Goal: Task Accomplishment & Management: Complete application form

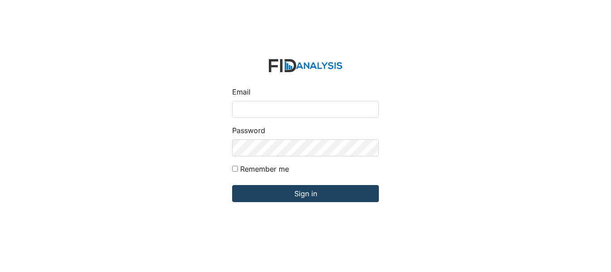
type input "[EMAIL_ADDRESS][DOMAIN_NAME]"
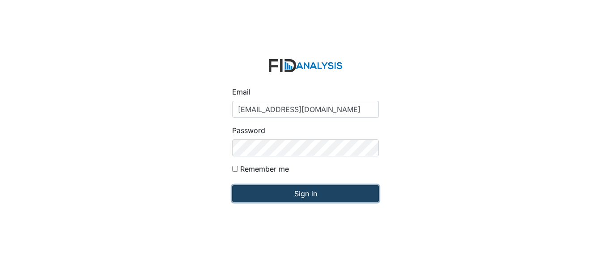
click at [256, 195] on input "Sign in" at bounding box center [305, 193] width 147 height 17
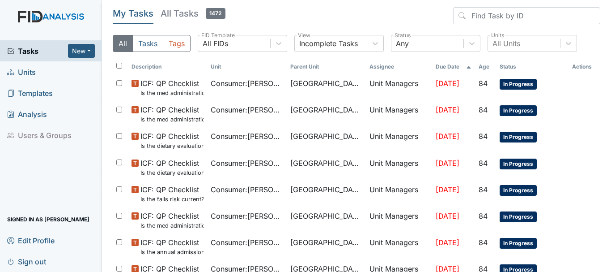
click at [40, 66] on link "Units" at bounding box center [51, 71] width 102 height 21
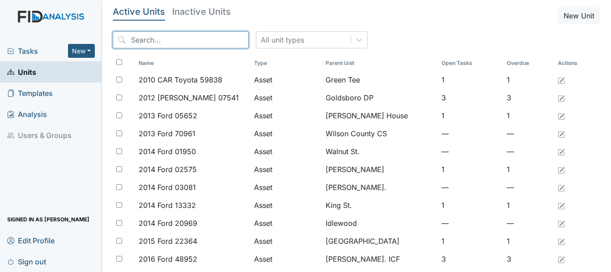
click at [162, 36] on input "search" at bounding box center [181, 39] width 136 height 17
type input "c"
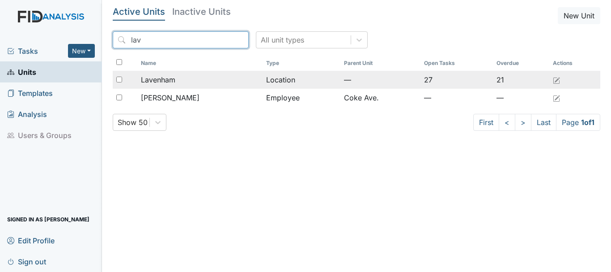
type input "lav"
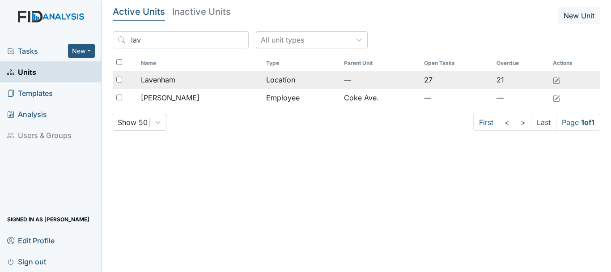
click at [171, 79] on span "Lavenham" at bounding box center [158, 79] width 34 height 11
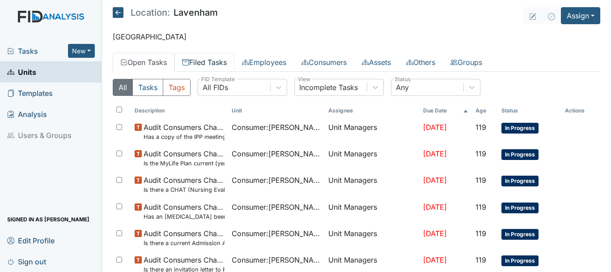
click at [204, 63] on link "Filed Tasks" at bounding box center [204, 62] width 60 height 19
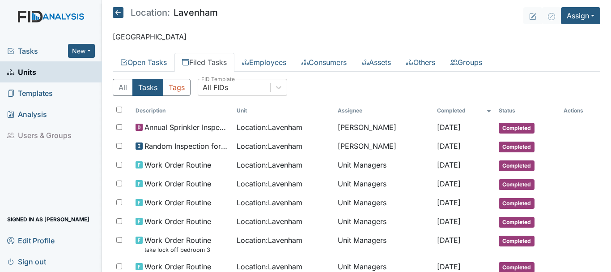
click at [44, 69] on link "Units" at bounding box center [51, 71] width 102 height 21
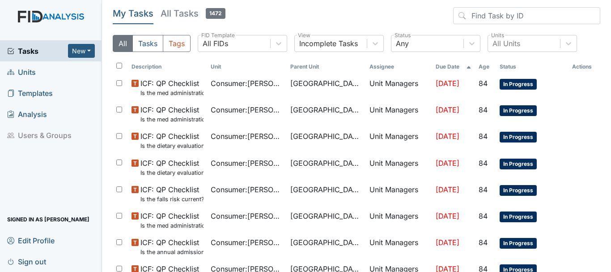
click at [32, 76] on span "Units" at bounding box center [21, 72] width 29 height 14
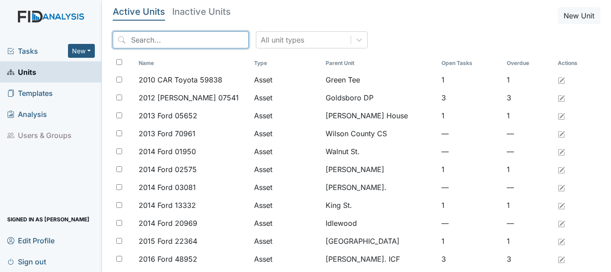
click at [174, 40] on input "search" at bounding box center [181, 39] width 136 height 17
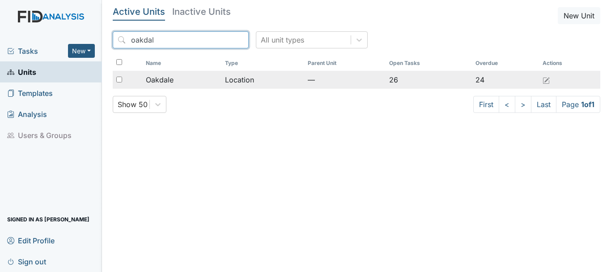
type input "oakdal"
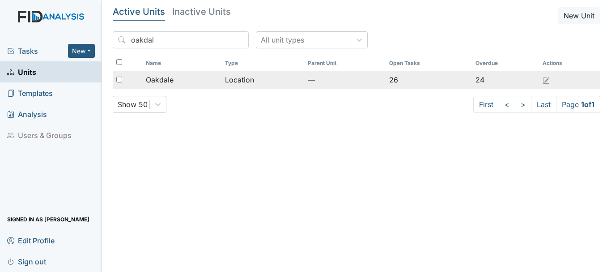
click at [181, 86] on td "Oakdale" at bounding box center [182, 80] width 80 height 18
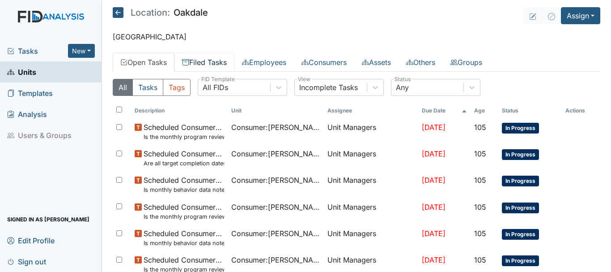
click at [204, 61] on link "Filed Tasks" at bounding box center [204, 62] width 60 height 19
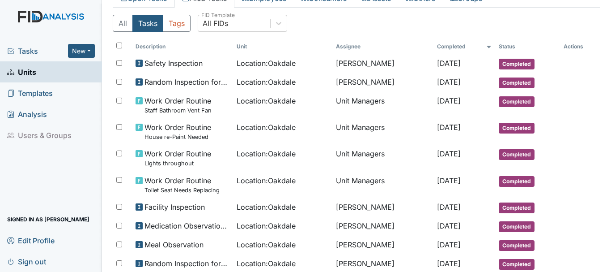
scroll to position [64, 0]
click at [27, 72] on span "Units" at bounding box center [21, 72] width 29 height 14
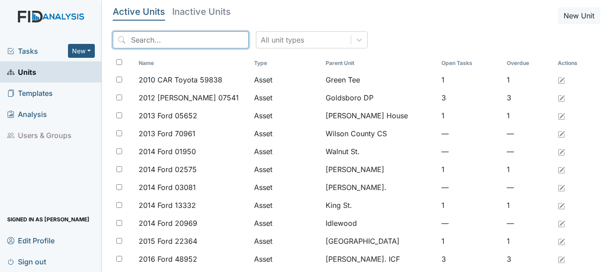
click at [196, 38] on input "search" at bounding box center [181, 39] width 136 height 17
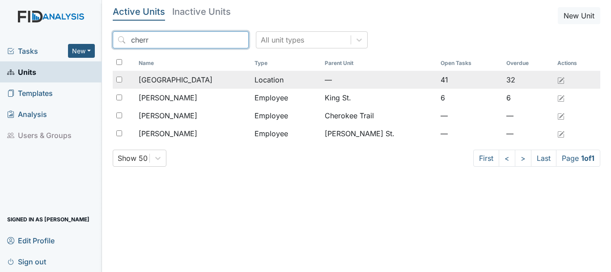
type input "cherr"
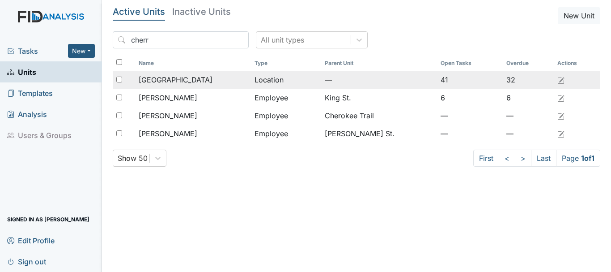
click at [198, 81] on div "[GEOGRAPHIC_DATA]" at bounding box center [193, 79] width 109 height 11
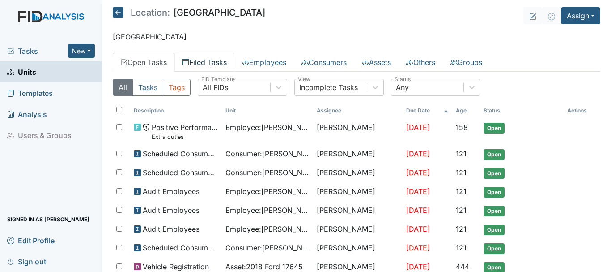
click at [204, 63] on link "Filed Tasks" at bounding box center [204, 62] width 60 height 19
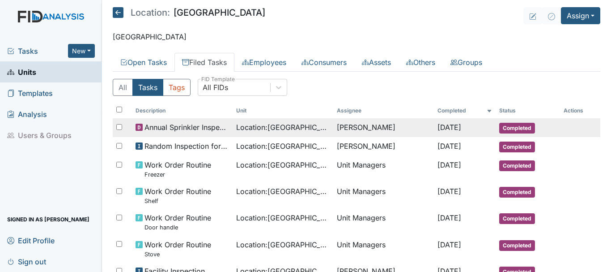
click at [512, 125] on span "Completed" at bounding box center [517, 128] width 36 height 11
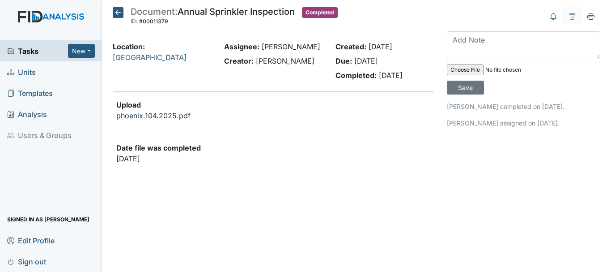
click at [152, 116] on link "phoenix.104.2025.pdf" at bounding box center [153, 115] width 74 height 9
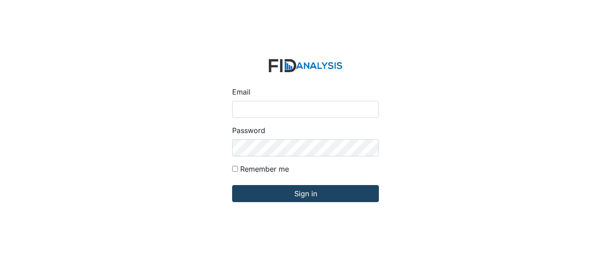
type input "[EMAIL_ADDRESS][DOMAIN_NAME]"
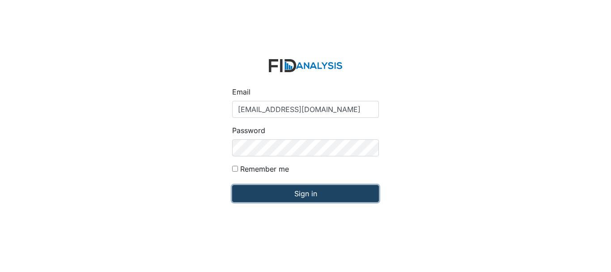
click at [260, 193] on input "Sign in" at bounding box center [305, 193] width 147 height 17
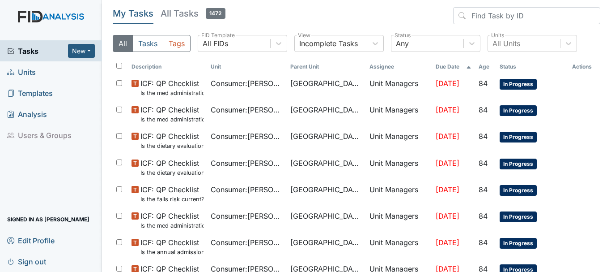
click at [43, 74] on link "Units" at bounding box center [51, 71] width 102 height 21
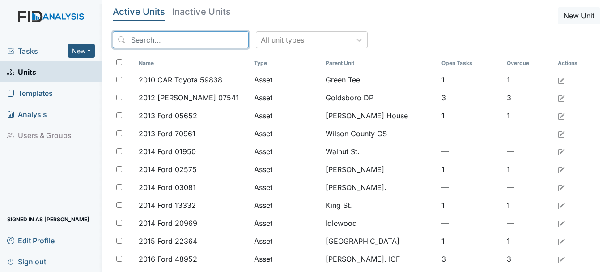
click at [153, 43] on input "search" at bounding box center [181, 39] width 136 height 17
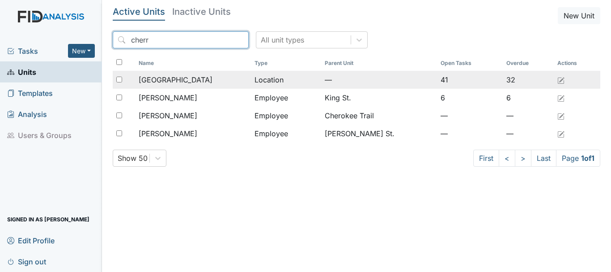
type input "cherr"
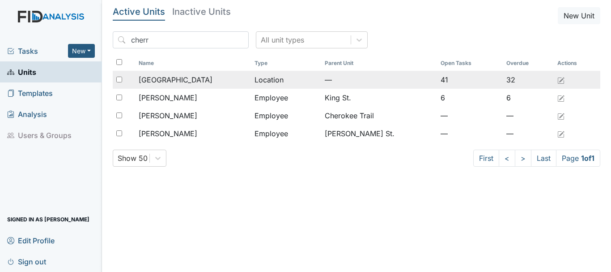
click at [186, 78] on div "[GEOGRAPHIC_DATA]" at bounding box center [193, 79] width 109 height 11
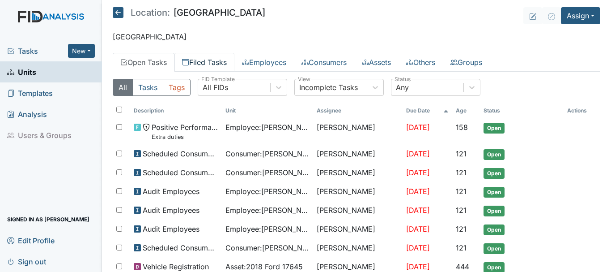
click at [207, 58] on link "Filed Tasks" at bounding box center [204, 62] width 60 height 19
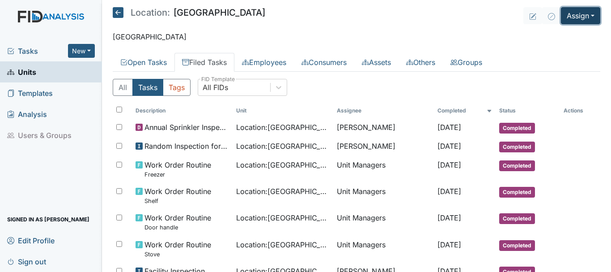
click at [571, 21] on button "Assign" at bounding box center [580, 15] width 39 height 17
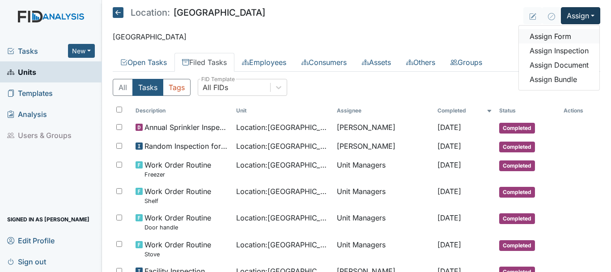
click at [551, 40] on link "Assign Form" at bounding box center [559, 36] width 81 height 14
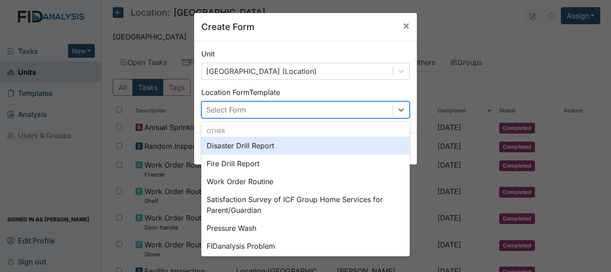
click at [250, 149] on div "Disaster Drill Report" at bounding box center [305, 145] width 208 height 18
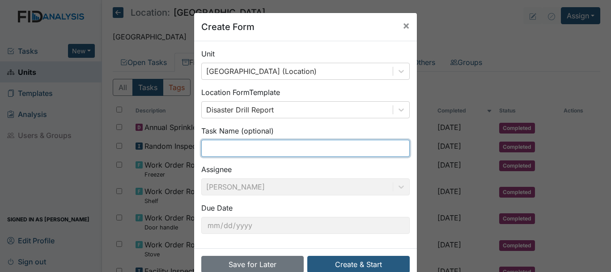
click at [230, 150] on input "text" at bounding box center [305, 148] width 208 height 17
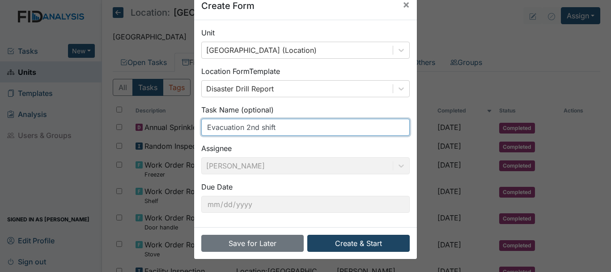
type input "Evacuation 2nd shift"
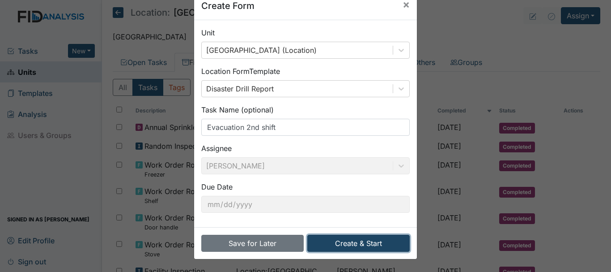
click at [337, 248] on button "Create & Start" at bounding box center [358, 242] width 102 height 17
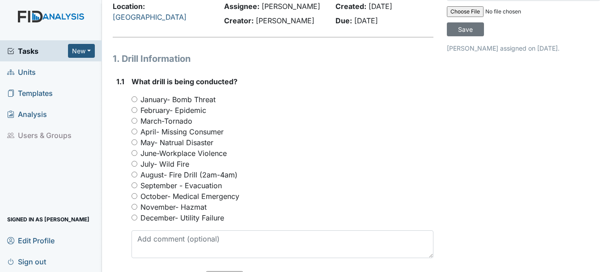
scroll to position [59, 0]
click at [136, 186] on input "September - Evacuation" at bounding box center [135, 185] width 6 height 6
radio input "true"
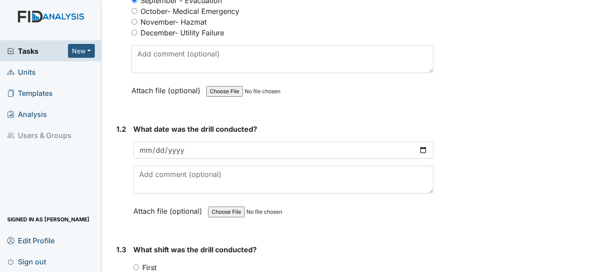
scroll to position [247, 0]
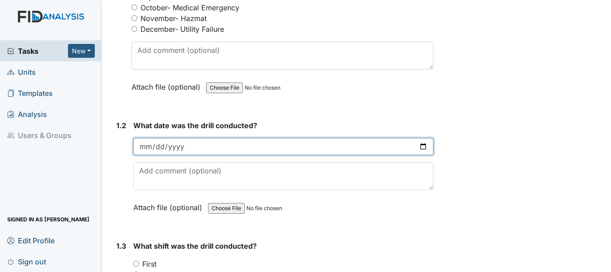
click at [144, 149] on input "date" at bounding box center [283, 146] width 300 height 17
type input "2025-09-18"
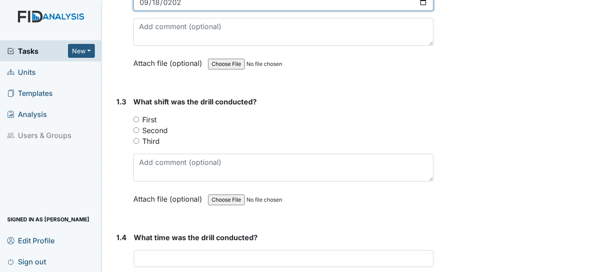
scroll to position [395, 0]
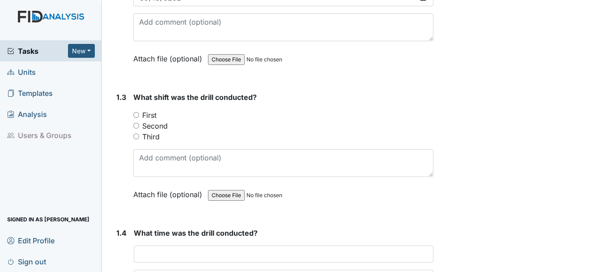
click at [135, 124] on input "Second" at bounding box center [136, 126] width 6 height 6
radio input "true"
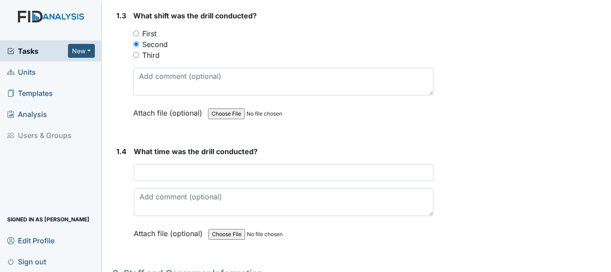
scroll to position [477, 0]
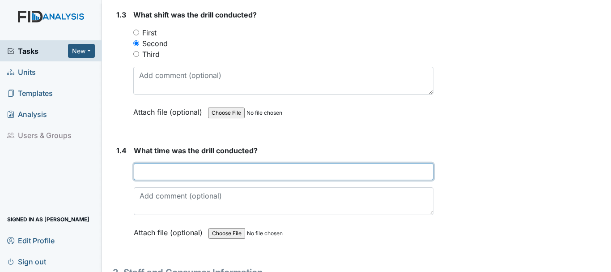
click at [201, 171] on input "text" at bounding box center [284, 171] width 300 height 17
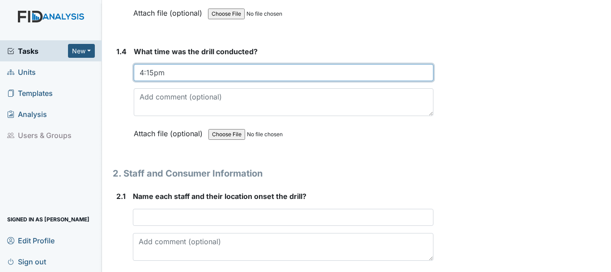
scroll to position [577, 0]
type input "4:15pm"
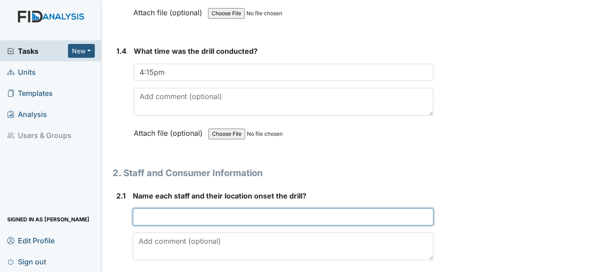
click at [166, 219] on input "text" at bounding box center [283, 216] width 301 height 17
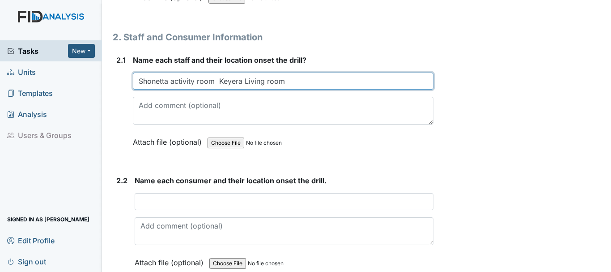
scroll to position [713, 0]
type input "Shonetta activity room Keyera Living room"
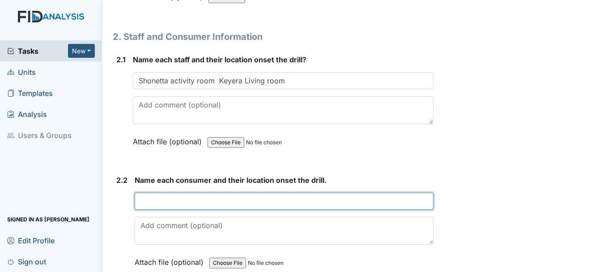
click at [166, 202] on input "text" at bounding box center [284, 200] width 299 height 17
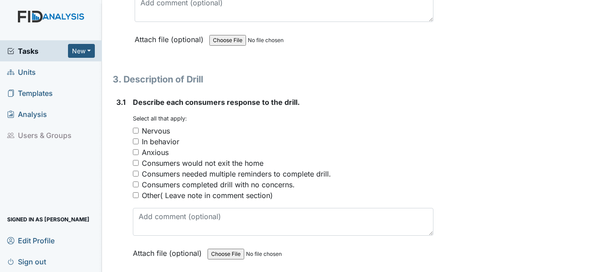
scroll to position [937, 0]
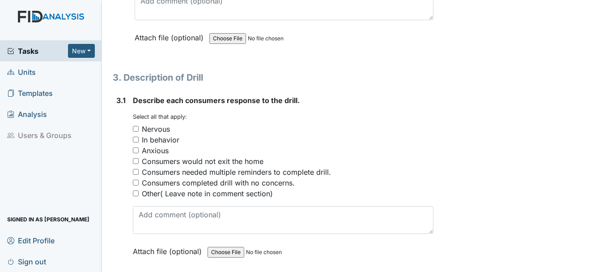
type input "DW,KV PS bedrooms EH,KR livingroom JF Activity room"
click at [136, 171] on input "Consumers needed multiple reminders to complete drill." at bounding box center [136, 172] width 6 height 6
checkbox input "true"
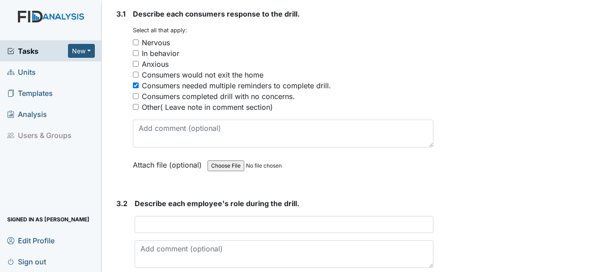
scroll to position [1024, 0]
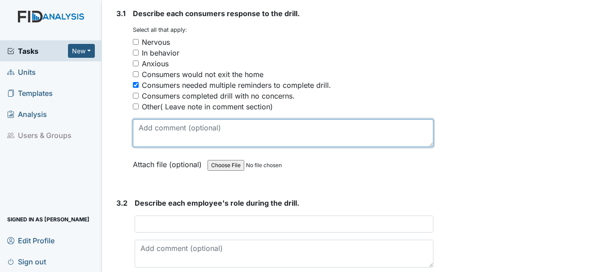
click at [161, 129] on textarea at bounding box center [283, 133] width 301 height 28
type textarea "H"
type textarea "DW and EH had to be redirected"
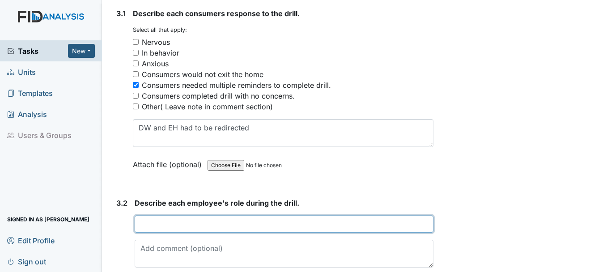
click at [198, 226] on input "text" at bounding box center [284, 223] width 299 height 17
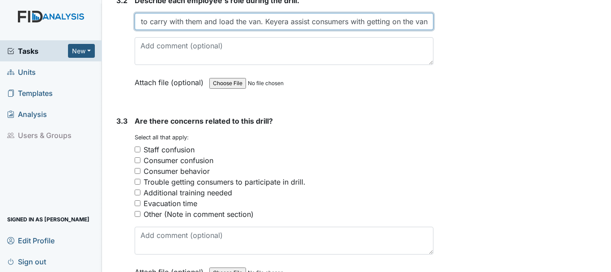
scroll to position [1232, 0]
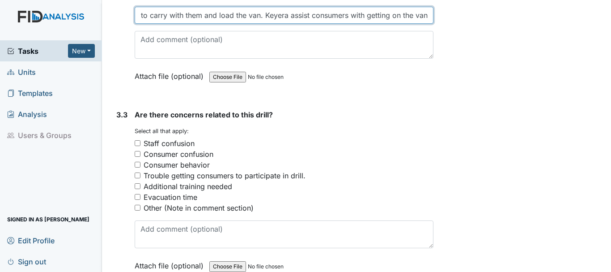
type input "Shonetta gathing item that was needed to carry with them and load the van. Keye…"
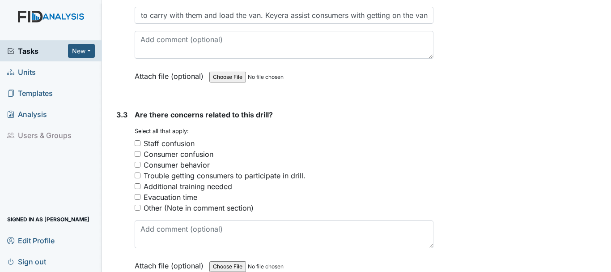
click at [139, 154] on input "Consumer confusion" at bounding box center [138, 154] width 6 height 6
checkbox input "true"
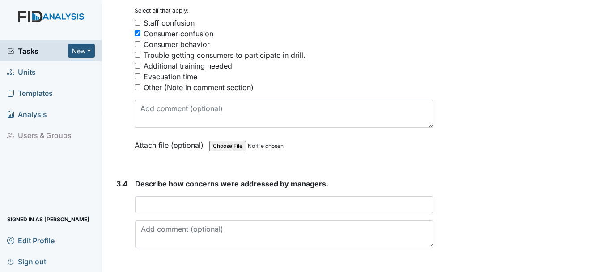
scroll to position [1353, 0]
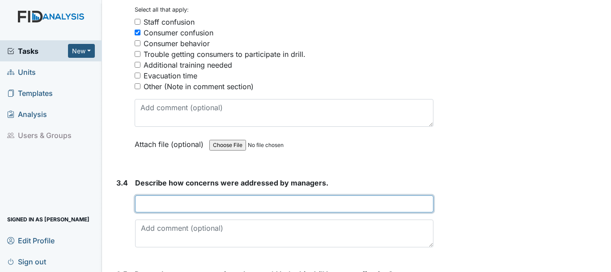
click at [160, 202] on input "text" at bounding box center [284, 203] width 298 height 17
type input "S"
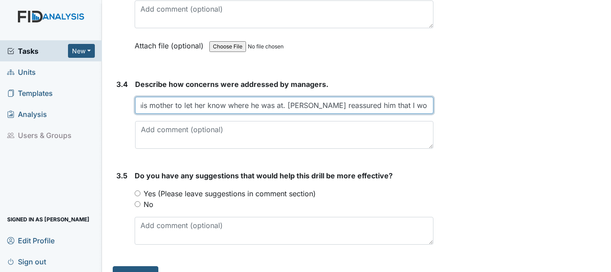
scroll to position [1470, 0]
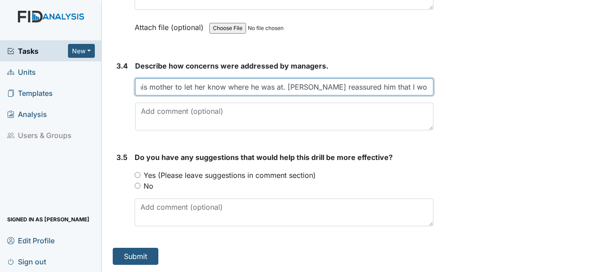
type input "Edward was worried about calling his mother to let her know where he was at. HM…"
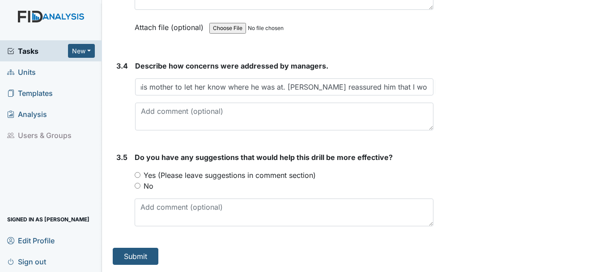
click at [137, 187] on input "No" at bounding box center [138, 186] width 6 height 6
radio input "true"
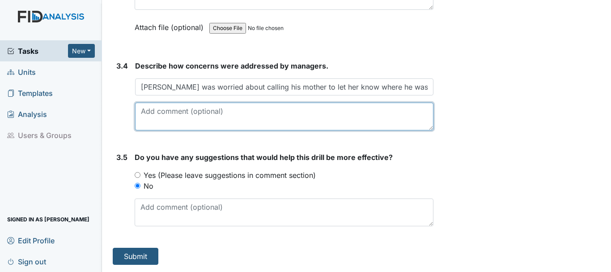
click at [154, 117] on textarea at bounding box center [284, 116] width 298 height 28
type textarea "HM discussed with consumers why we was doing this drill and why we was leaving …"
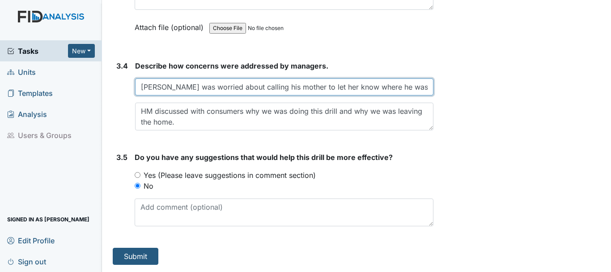
click at [166, 86] on input "Edward was worried about calling his mother to let her know where he was at. HM…" at bounding box center [284, 86] width 298 height 17
type input "EH was worried about calling his mother to let her know where he was at. HM rea…"
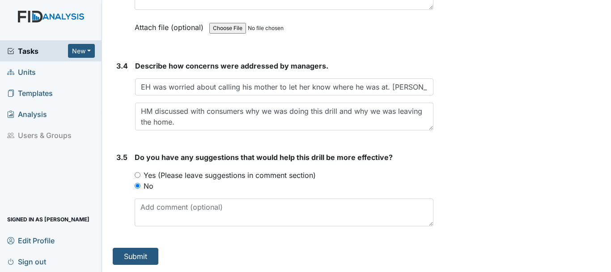
click at [136, 174] on input "Yes (Please leave suggestions in comment section)" at bounding box center [138, 175] width 6 height 6
radio input "true"
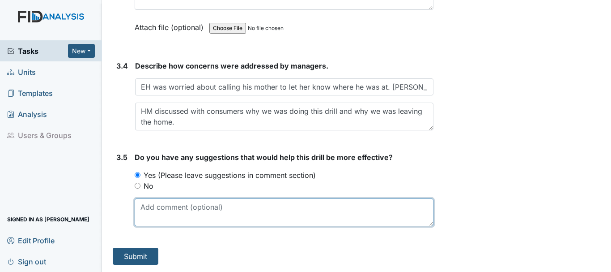
click at [192, 211] on textarea at bounding box center [284, 212] width 299 height 28
click at [250, 207] on textarea "Will make sure consumers know why we have to" at bounding box center [284, 212] width 299 height 28
click at [306, 207] on textarea "Will make sure consumers know why we have to" at bounding box center [284, 212] width 299 height 28
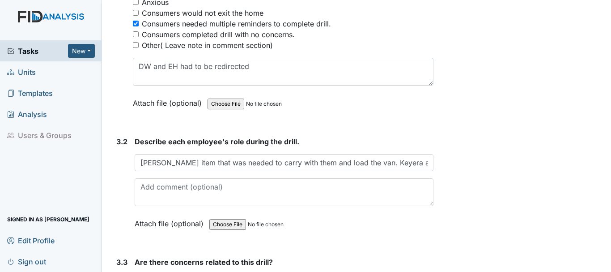
scroll to position [1100, 0]
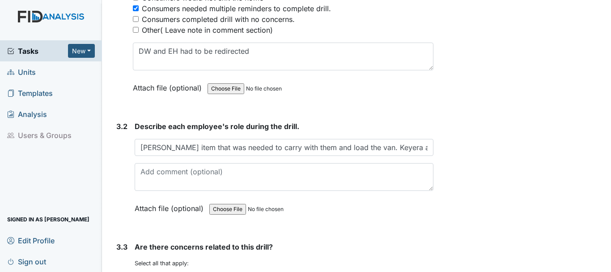
type textarea "Will make sure consumers we explained to the consumers why we have to evacute"
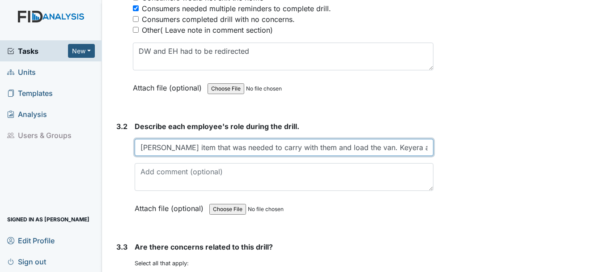
click at [364, 148] on input "Shonetta gathing item that was needed to carry with them and load the van. Keye…" at bounding box center [284, 147] width 299 height 17
click at [370, 149] on input "Shonetta gathing item that was needed to carry with them and load the van. Keye…" at bounding box center [284, 147] width 299 height 17
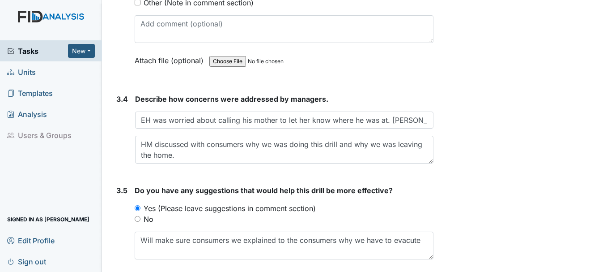
scroll to position [1470, 0]
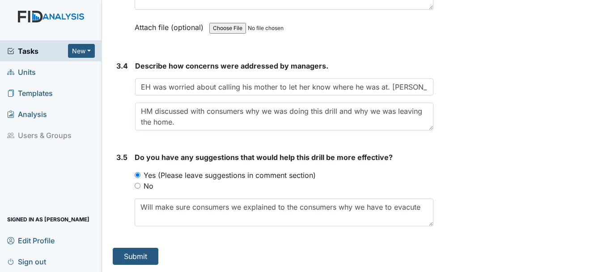
type input "Shonetta gathing item that was needed to carry with them and loaded the van. Ke…"
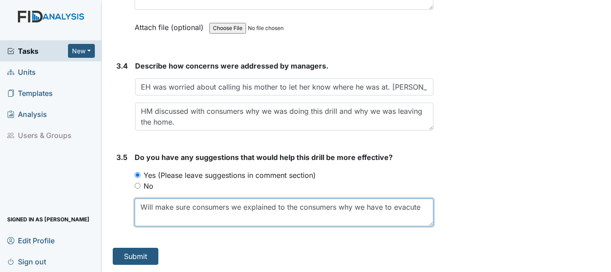
click at [241, 208] on textarea "Will make sure consumers we explained to the consumers why we have to evacute" at bounding box center [284, 212] width 299 height 28
click at [421, 207] on textarea "Will make sure consumers we explained to the consumers why we have to evacute" at bounding box center [284, 212] width 299 height 28
click at [299, 207] on textarea "Will make sure consumers knows why we have evacuate, before we leave the home" at bounding box center [284, 212] width 299 height 28
click at [160, 217] on textarea "Will make sure consumers knows why we have to evacuate, before we leave the home" at bounding box center [284, 212] width 299 height 28
type textarea "Will make sure consumers knows why we have to evacuate, before we leave the hom…"
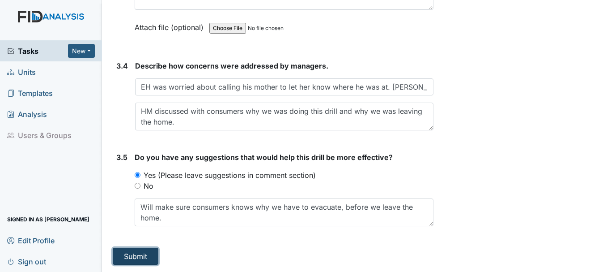
click at [145, 257] on button "Submit" at bounding box center [136, 255] width 46 height 17
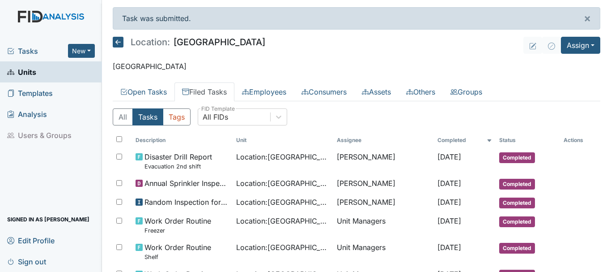
click at [38, 51] on span "Tasks" at bounding box center [37, 51] width 61 height 11
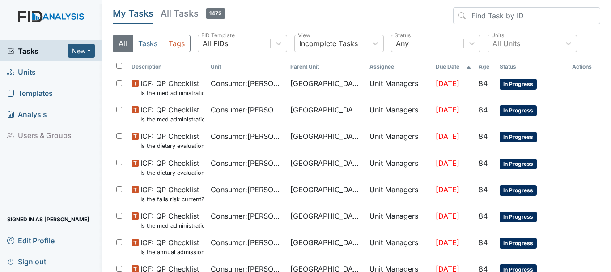
click at [32, 76] on span "Units" at bounding box center [21, 72] width 29 height 14
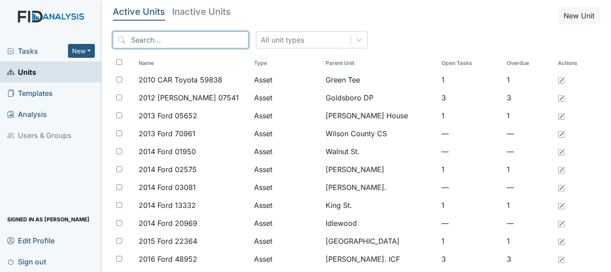
click at [162, 42] on input "search" at bounding box center [181, 39] width 136 height 17
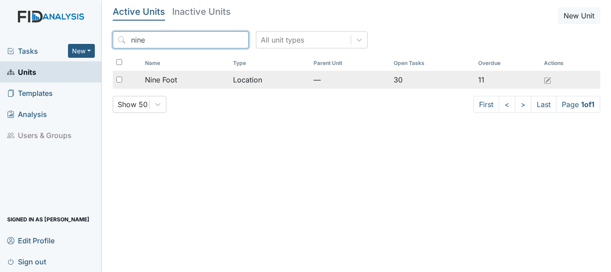
type input "nine"
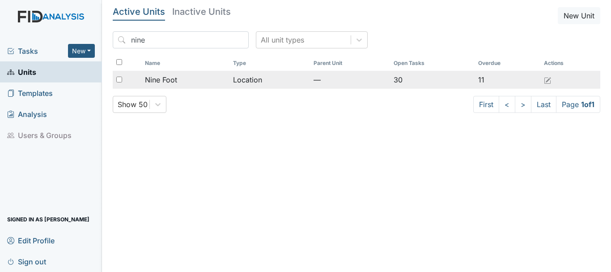
click at [184, 76] on div "Nine Foot" at bounding box center [185, 79] width 81 height 11
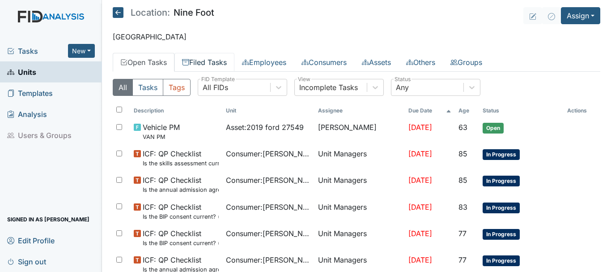
click at [213, 67] on link "Filed Tasks" at bounding box center [204, 62] width 60 height 19
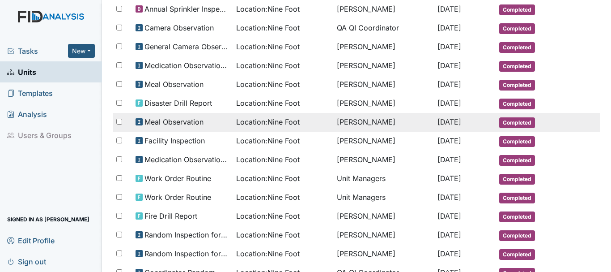
scroll to position [140, 0]
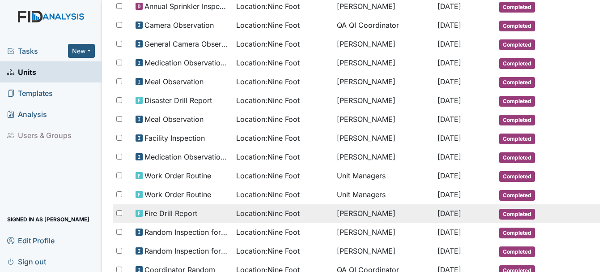
click at [514, 213] on span "Completed" at bounding box center [517, 213] width 36 height 11
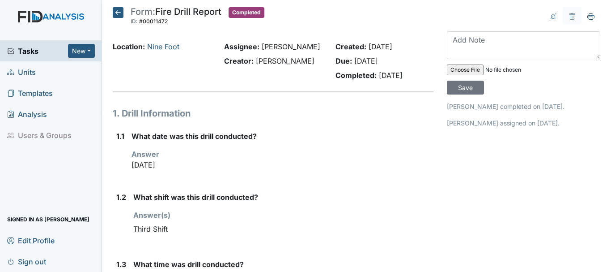
click at [119, 10] on icon at bounding box center [118, 12] width 11 height 11
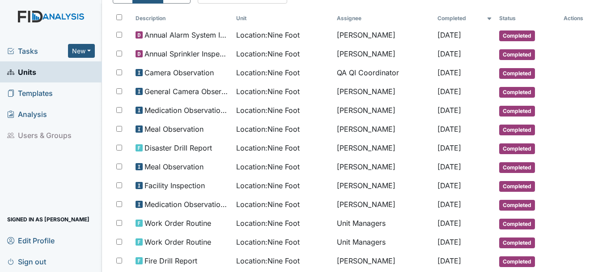
scroll to position [91, 0]
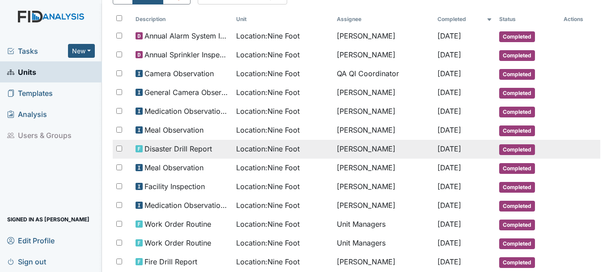
click at [514, 149] on span "Completed" at bounding box center [517, 149] width 36 height 11
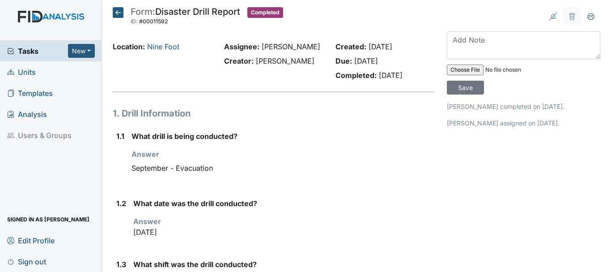
click at [115, 11] on icon at bounding box center [118, 12] width 11 height 11
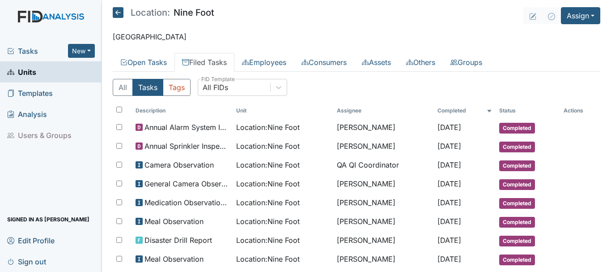
click at [34, 72] on span "Units" at bounding box center [21, 72] width 29 height 14
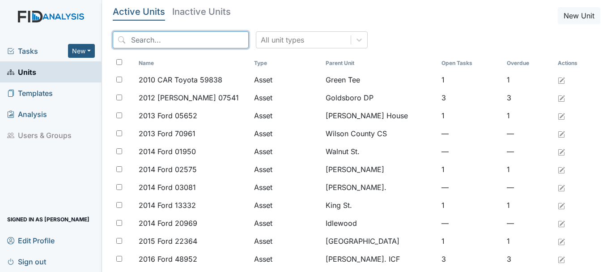
click at [173, 42] on input "search" at bounding box center [181, 39] width 136 height 17
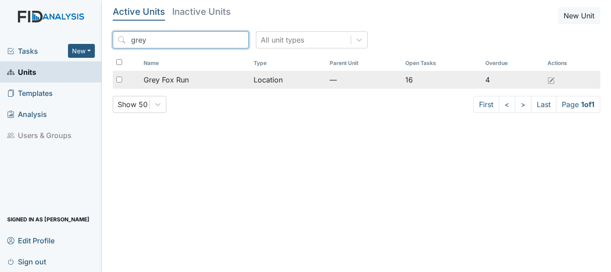
type input "grey"
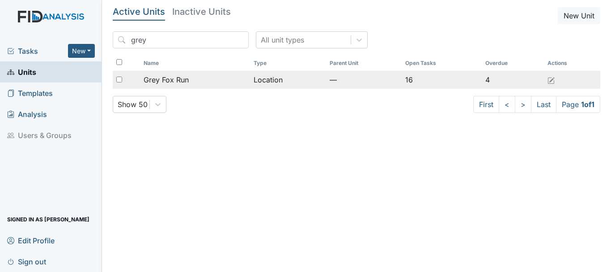
click at [193, 81] on div "Grey Fox Run" at bounding box center [195, 79] width 103 height 11
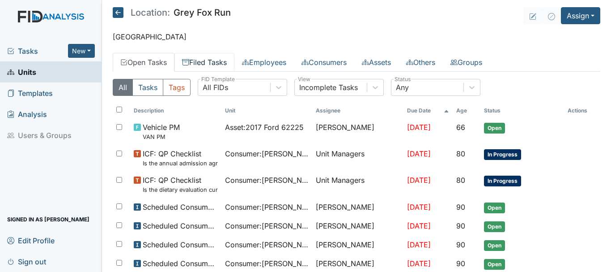
click at [214, 70] on link "Filed Tasks" at bounding box center [204, 62] width 60 height 19
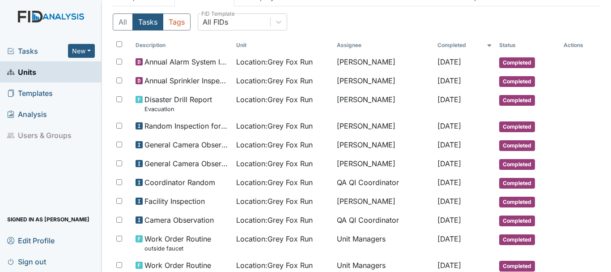
scroll to position [71, 0]
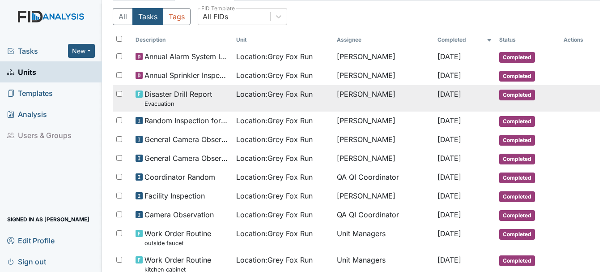
click at [507, 98] on span "Completed" at bounding box center [517, 94] width 36 height 11
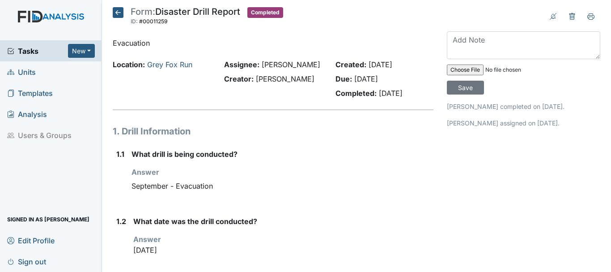
click at [26, 76] on span "Units" at bounding box center [21, 72] width 29 height 14
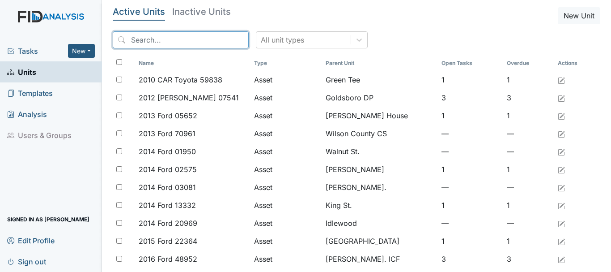
click at [143, 38] on input "search" at bounding box center [181, 39] width 136 height 17
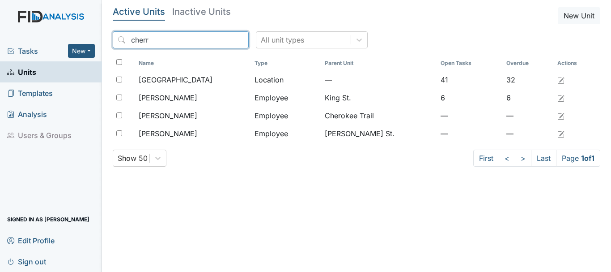
type input "cherr"
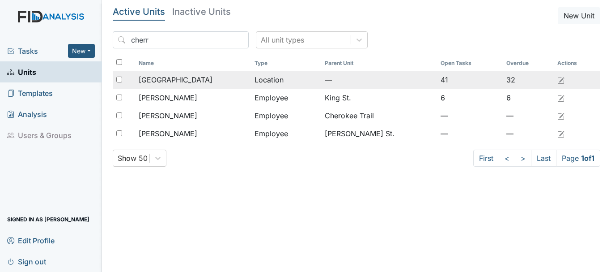
click at [162, 78] on span "[GEOGRAPHIC_DATA]" at bounding box center [176, 79] width 74 height 11
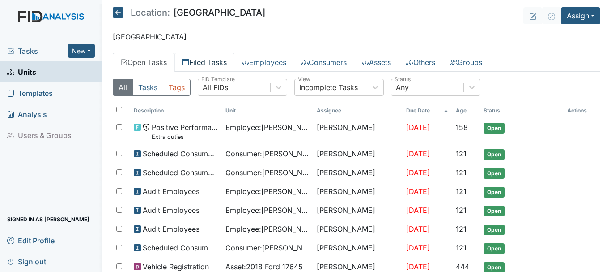
click at [211, 65] on link "Filed Tasks" at bounding box center [204, 62] width 60 height 19
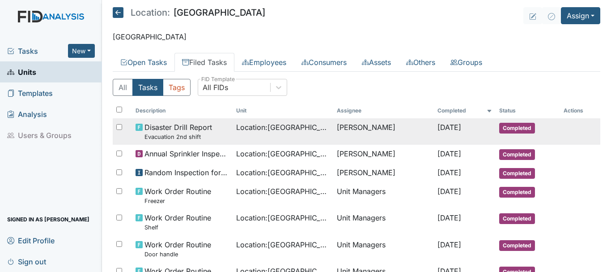
click at [516, 127] on span "Completed" at bounding box center [517, 128] width 36 height 11
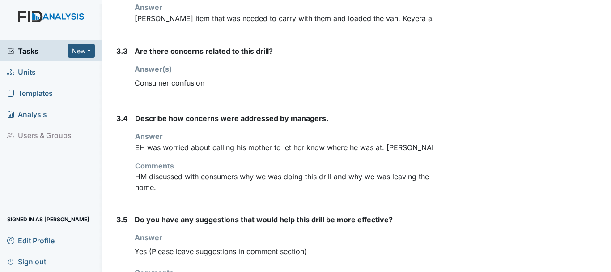
scroll to position [734, 0]
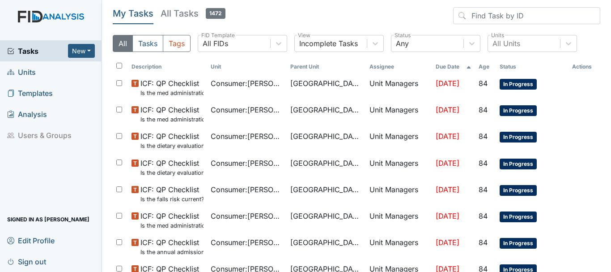
click at [35, 72] on span "Units" at bounding box center [21, 72] width 29 height 14
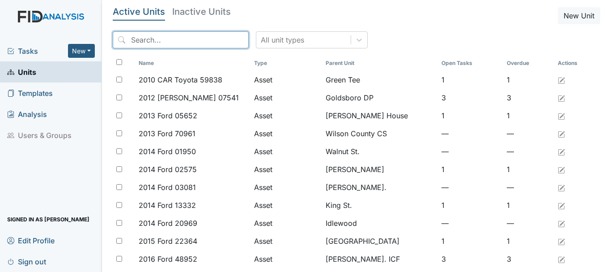
click at [176, 41] on input "search" at bounding box center [181, 39] width 136 height 17
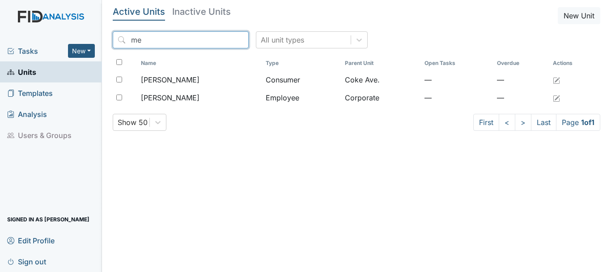
type input "m"
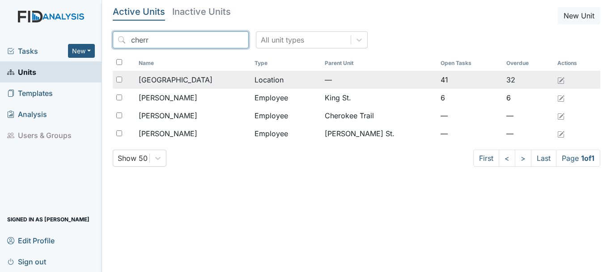
type input "cherr"
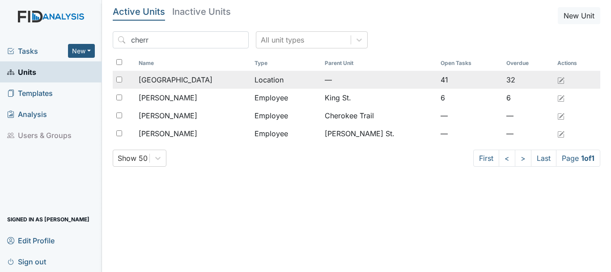
click at [181, 83] on span "[GEOGRAPHIC_DATA]" at bounding box center [176, 79] width 74 height 11
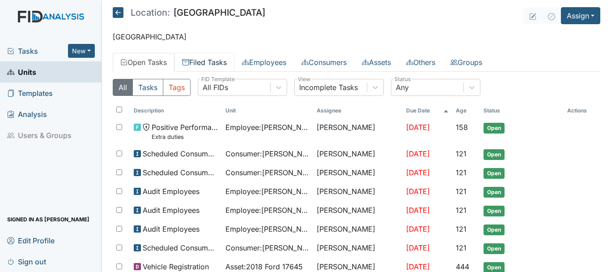
click at [215, 63] on link "Filed Tasks" at bounding box center [204, 62] width 60 height 19
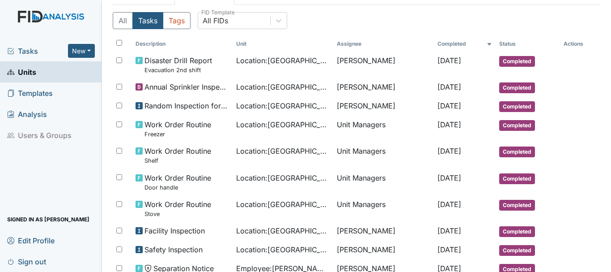
scroll to position [68, 0]
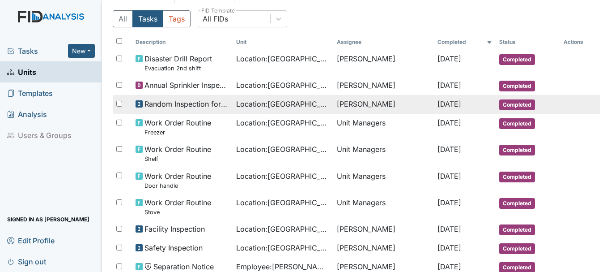
click at [515, 105] on span "Completed" at bounding box center [517, 104] width 36 height 11
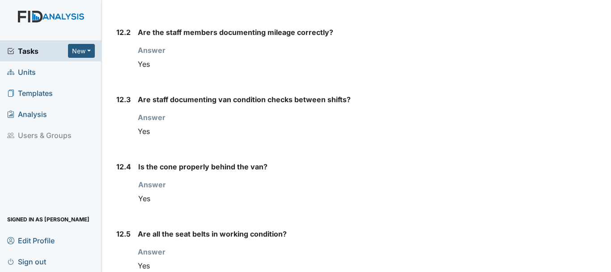
scroll to position [8848, 0]
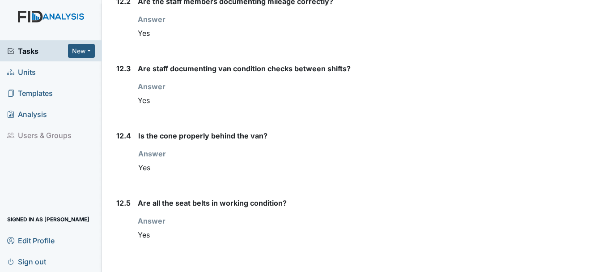
click at [31, 72] on span "Units" at bounding box center [21, 72] width 29 height 14
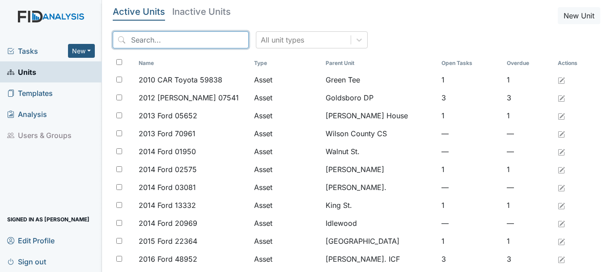
click at [166, 41] on input "search" at bounding box center [181, 39] width 136 height 17
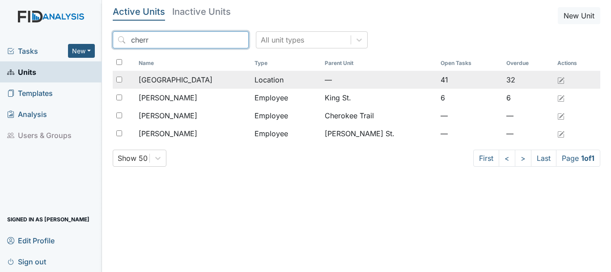
type input "cherr"
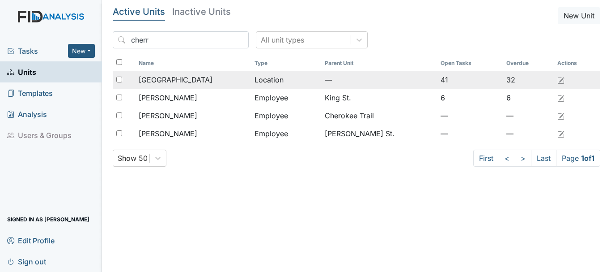
click at [188, 78] on div "[GEOGRAPHIC_DATA]" at bounding box center [193, 79] width 109 height 11
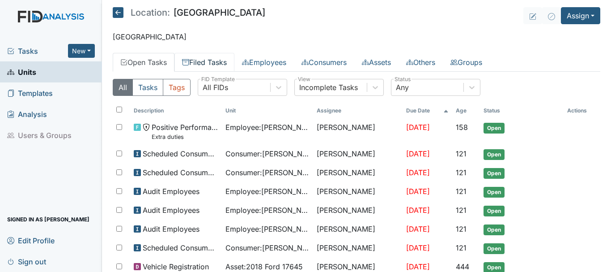
click at [211, 60] on link "Filed Tasks" at bounding box center [204, 62] width 60 height 19
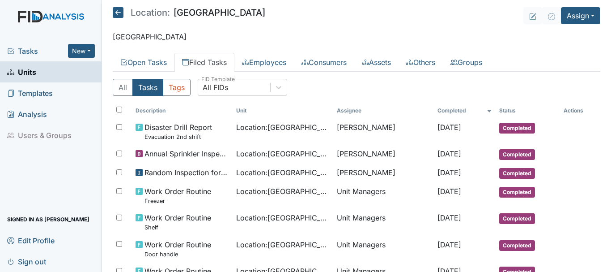
click at [30, 75] on span "Units" at bounding box center [21, 72] width 29 height 14
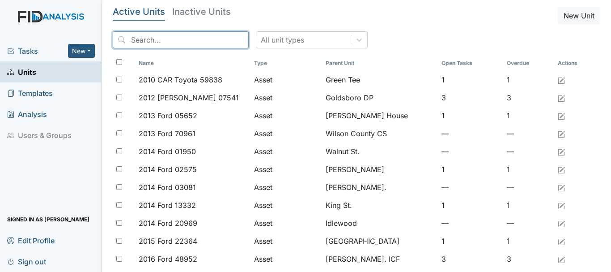
click at [160, 43] on input "search" at bounding box center [181, 39] width 136 height 17
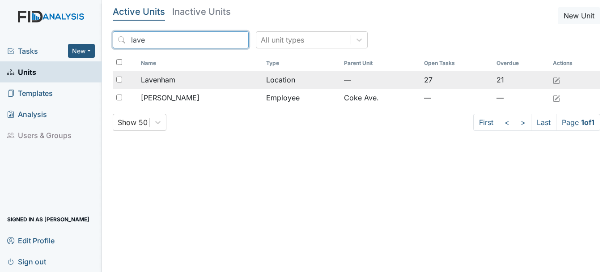
type input "lave"
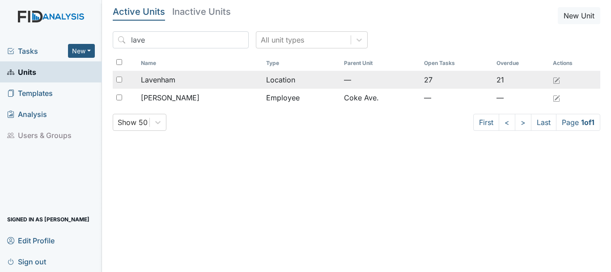
click at [166, 83] on span "Lavenham" at bounding box center [158, 79] width 34 height 11
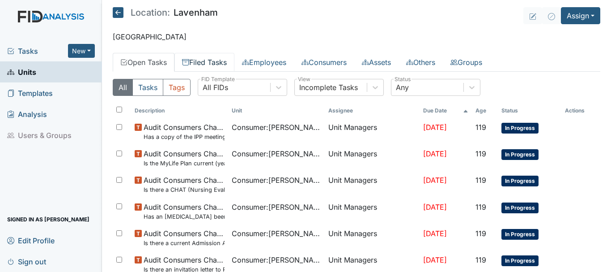
click at [213, 64] on link "Filed Tasks" at bounding box center [204, 62] width 60 height 19
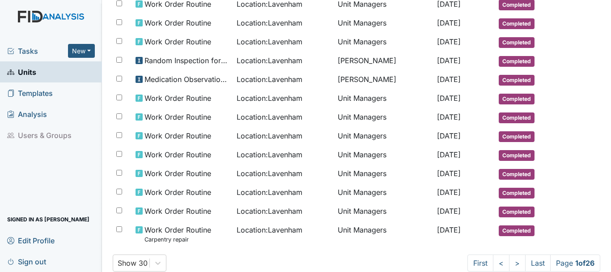
scroll to position [487, 0]
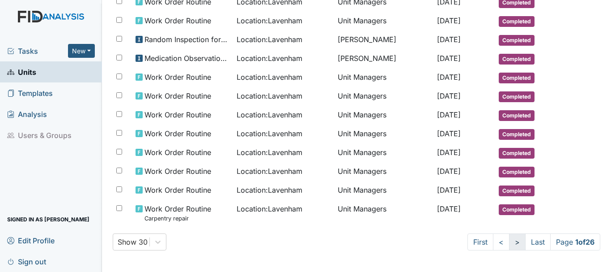
click at [509, 246] on link ">" at bounding box center [517, 241] width 17 height 17
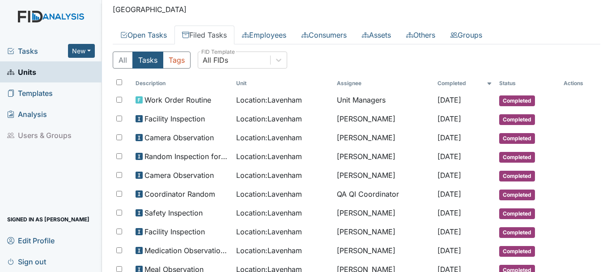
scroll to position [17, 0]
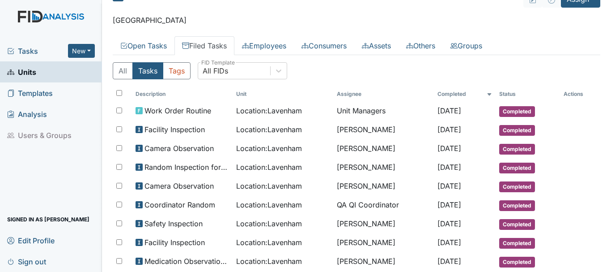
click at [36, 65] on link "Units" at bounding box center [51, 71] width 102 height 21
